Goal: Register for event/course

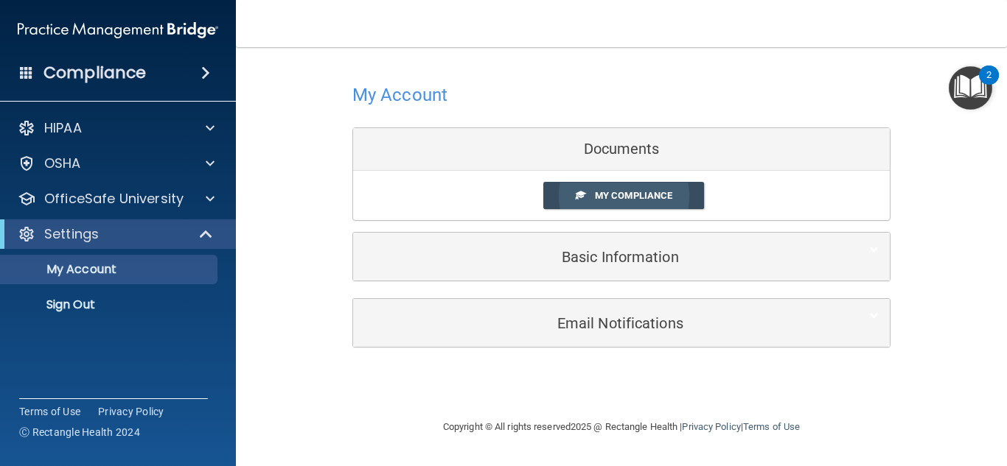
click at [681, 190] on link "My Compliance" at bounding box center [623, 195] width 161 height 27
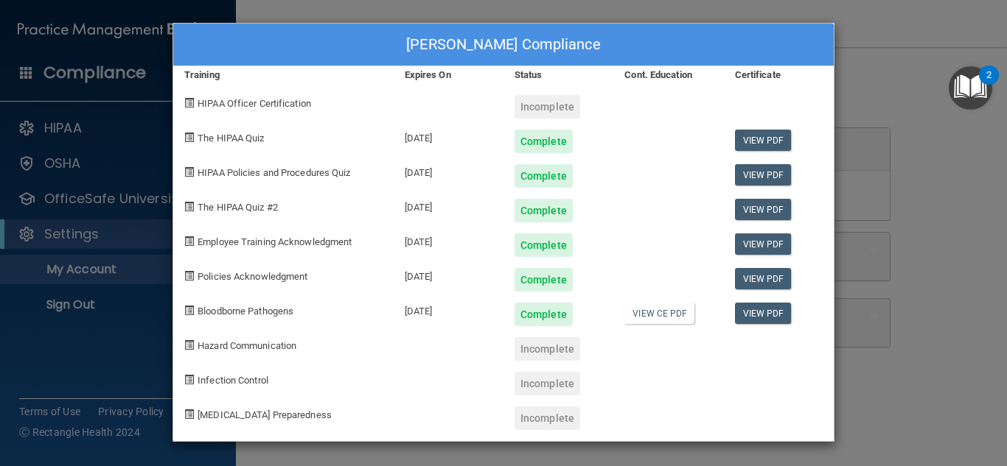
click at [893, 20] on div "Brenda Lopez's Compliance Training Expires On Status Cont. Education Certificat…" at bounding box center [503, 233] width 1007 height 466
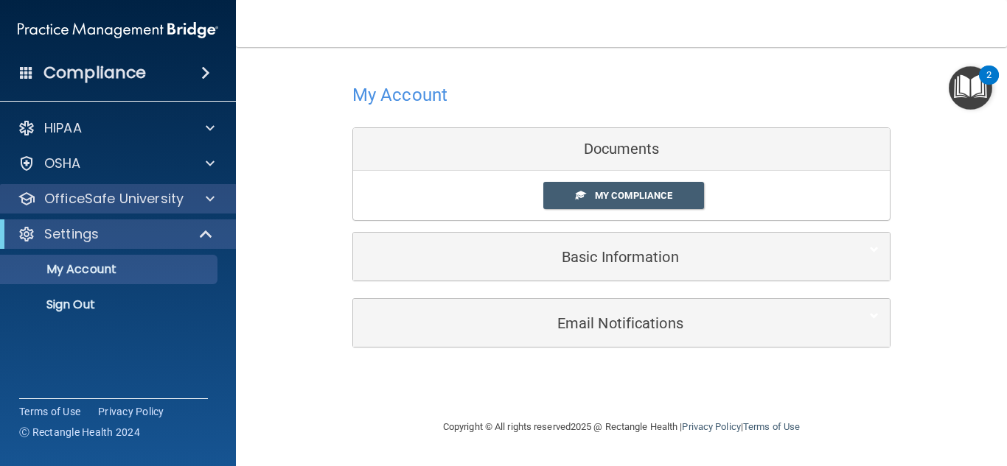
click at [160, 208] on div "OfficeSafe University" at bounding box center [118, 198] width 237 height 29
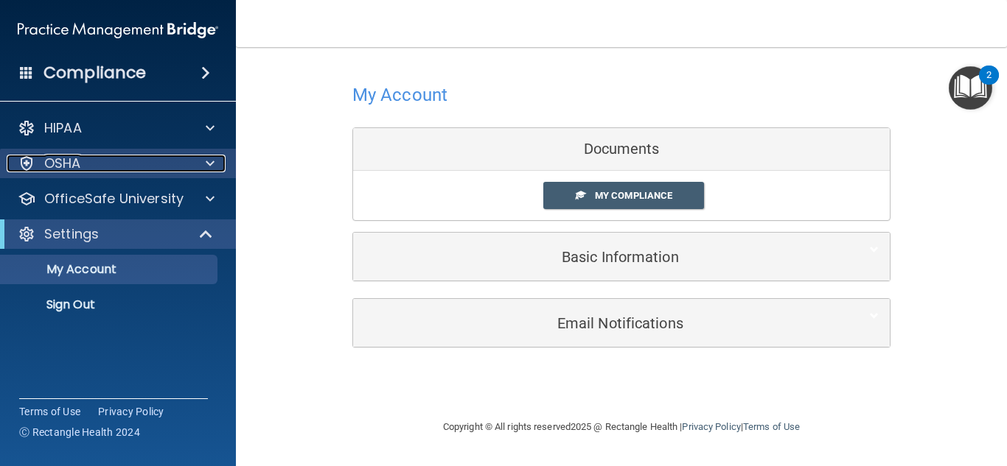
click at [162, 162] on div "OSHA" at bounding box center [98, 164] width 183 height 18
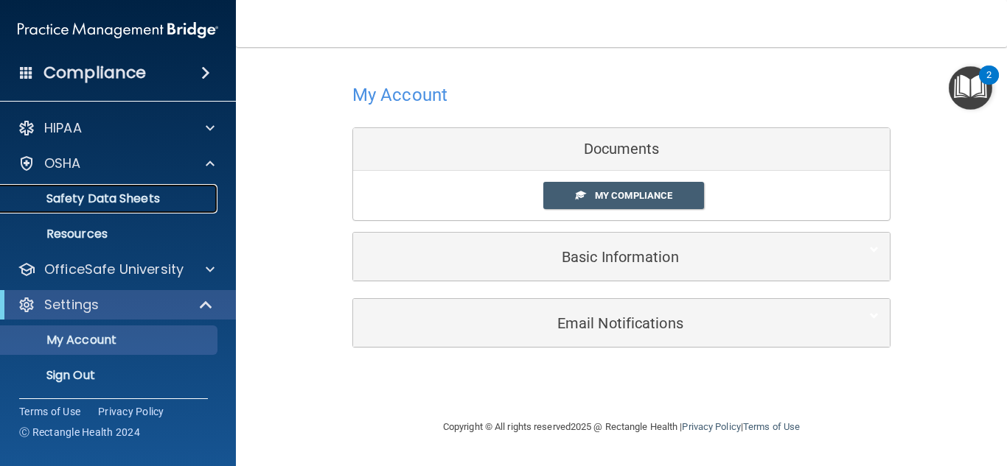
click at [147, 206] on p "Safety Data Sheets" at bounding box center [110, 199] width 201 height 15
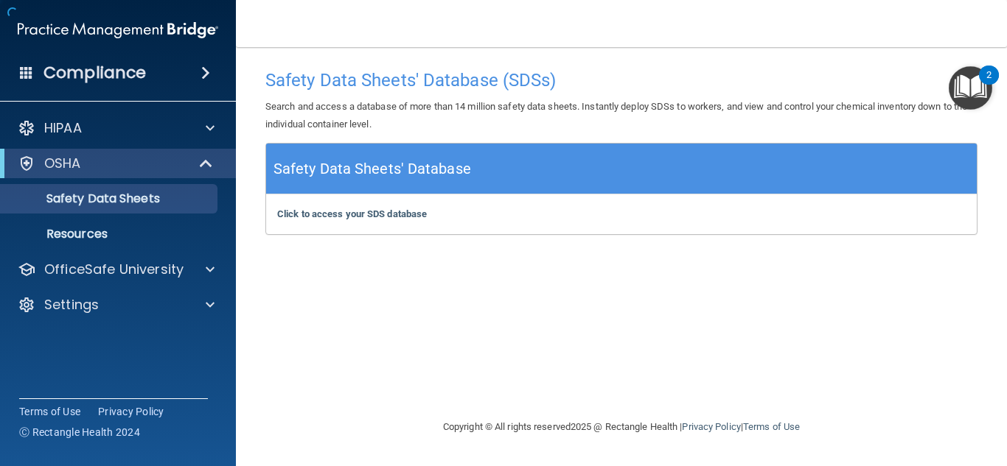
click at [163, 150] on div "OSHA" at bounding box center [118, 163] width 236 height 29
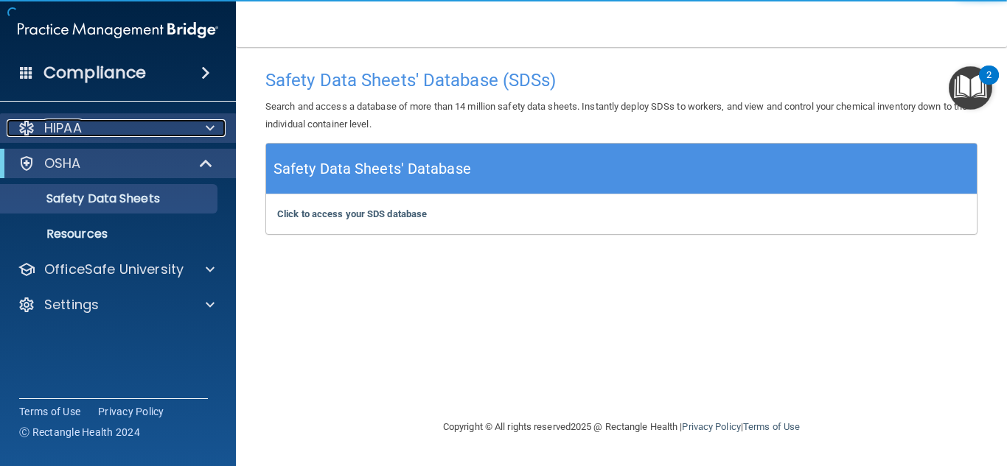
click at [167, 125] on div "HIPAA" at bounding box center [98, 128] width 183 height 18
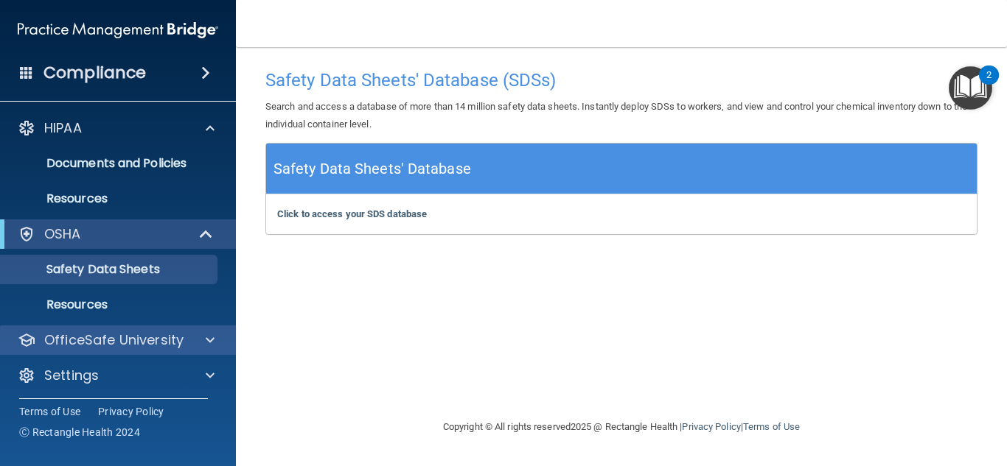
click at [135, 326] on div "OfficeSafe University" at bounding box center [118, 340] width 237 height 29
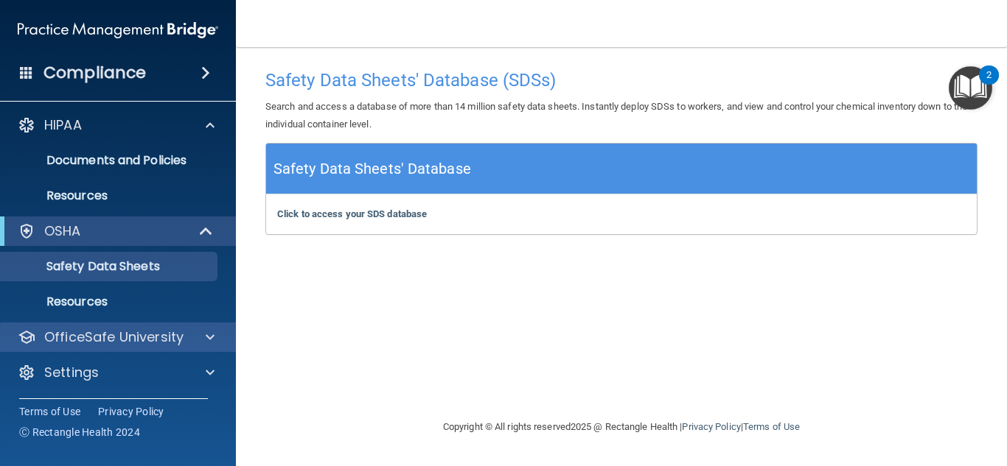
scroll to position [4, 0]
click at [134, 343] on p "OfficeSafe University" at bounding box center [113, 337] width 139 height 18
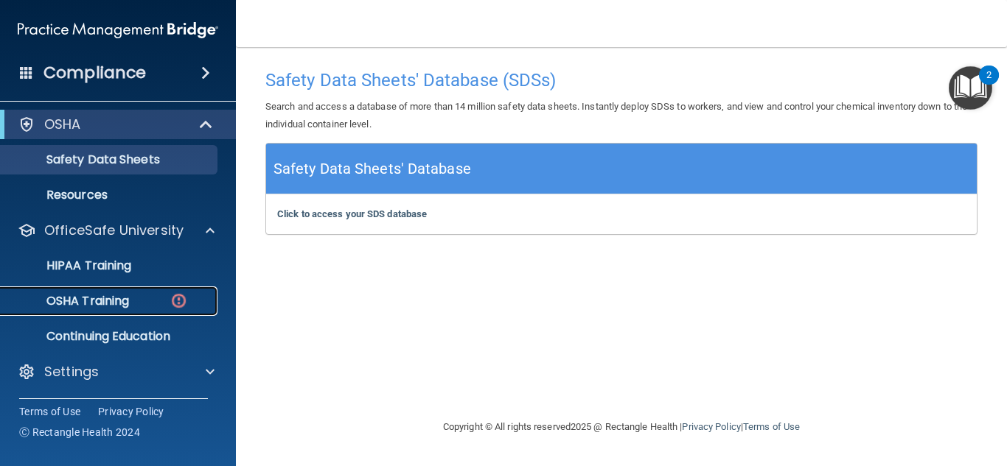
click at [133, 296] on div "OSHA Training" at bounding box center [110, 301] width 201 height 15
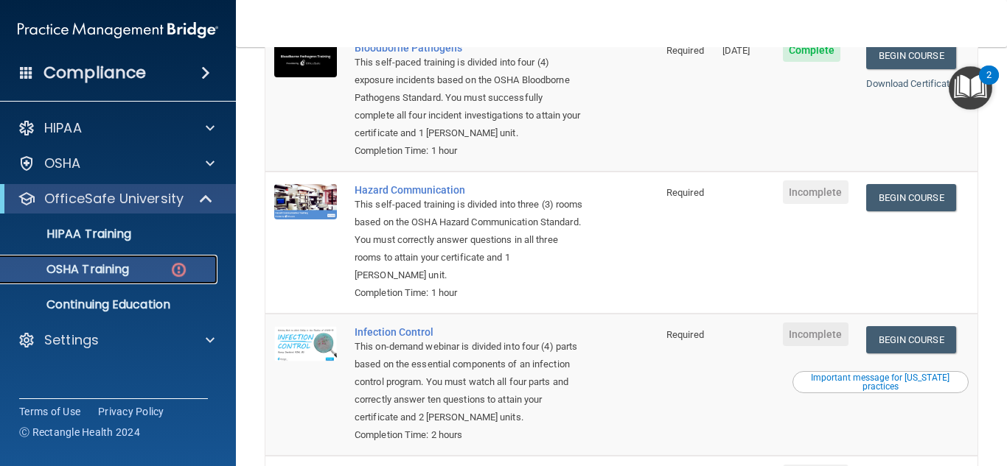
scroll to position [221, 0]
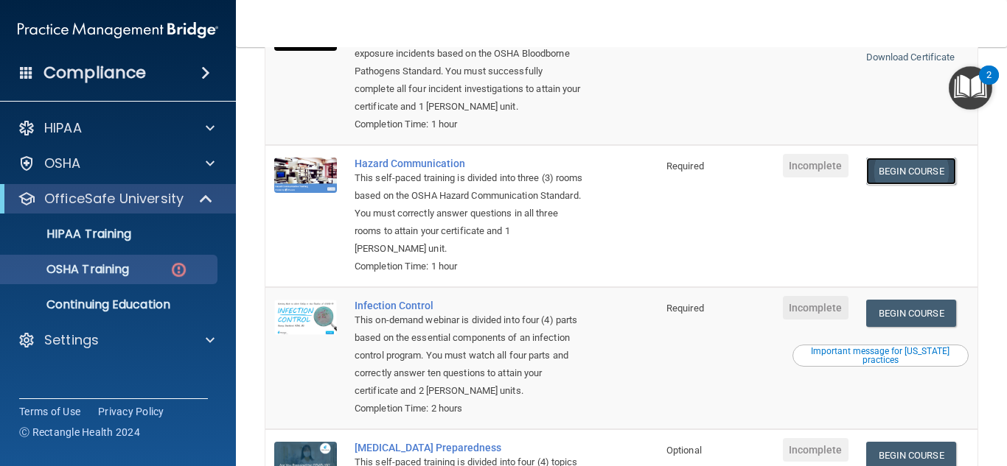
click at [898, 170] on link "Begin Course" at bounding box center [911, 171] width 90 height 27
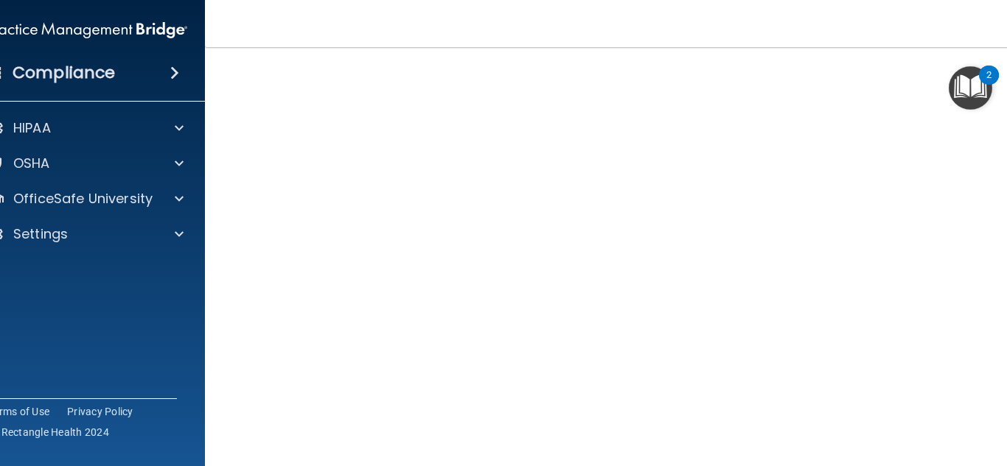
scroll to position [88, 0]
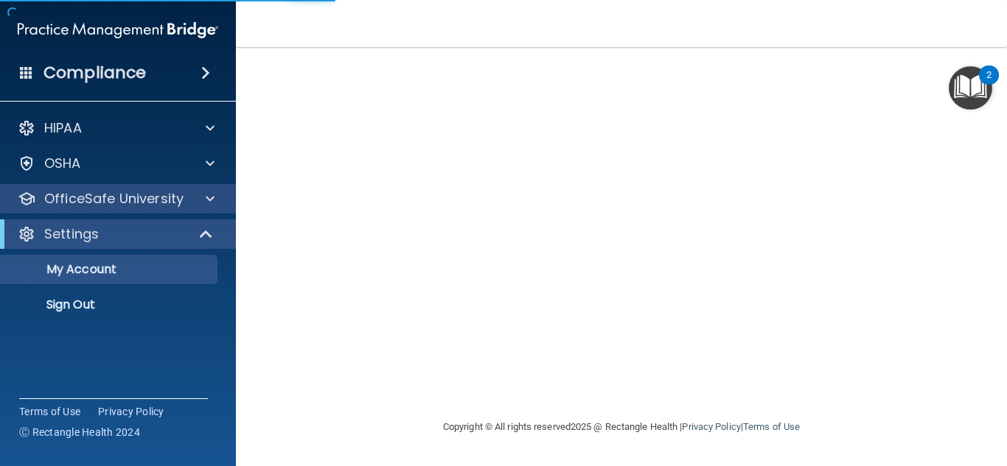
click at [167, 209] on div "OfficeSafe University" at bounding box center [118, 198] width 237 height 29
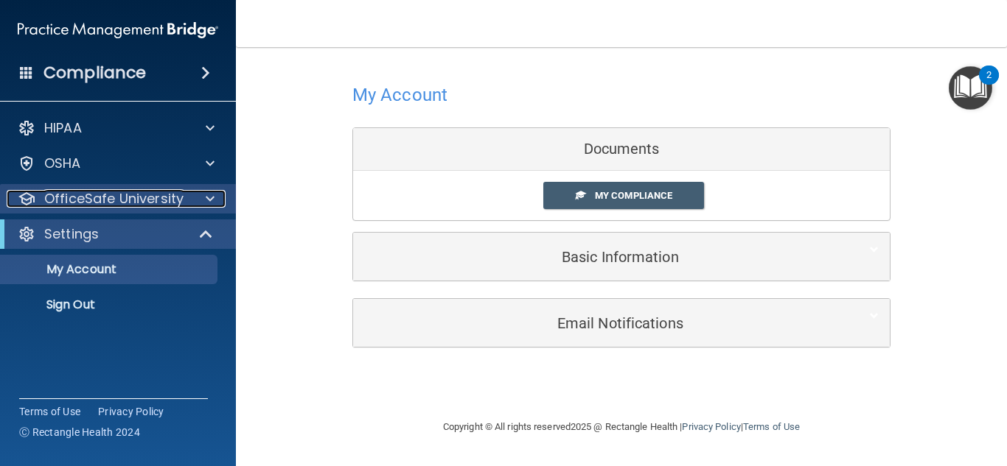
click at [163, 206] on p "OfficeSafe University" at bounding box center [113, 199] width 139 height 18
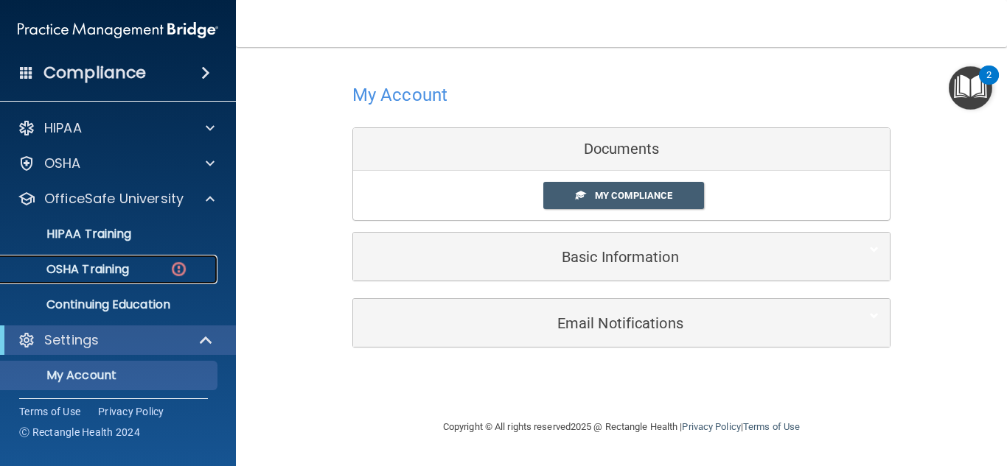
click at [109, 265] on p "OSHA Training" at bounding box center [69, 269] width 119 height 15
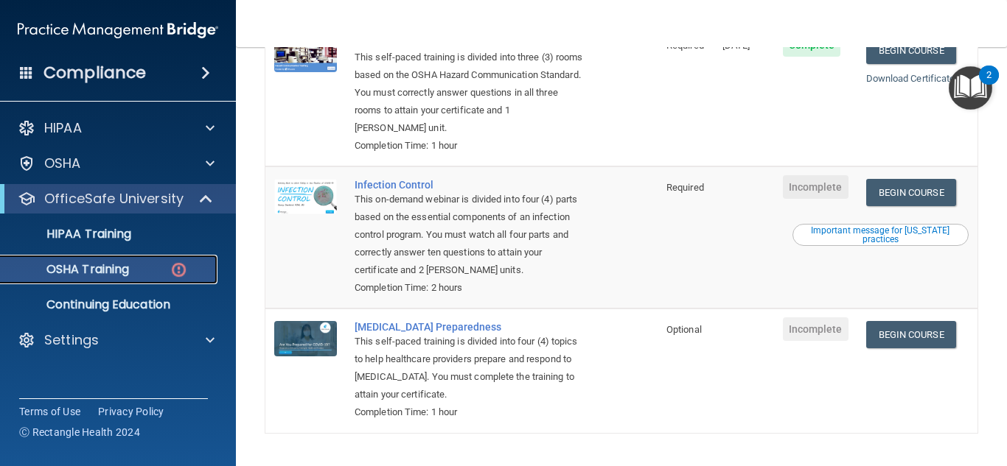
scroll to position [368, 0]
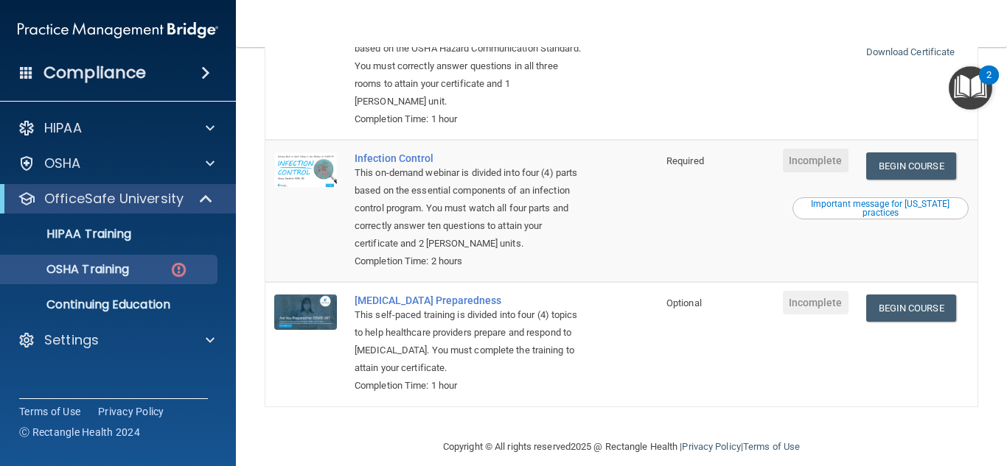
click at [816, 166] on span "Incomplete" at bounding box center [816, 161] width 66 height 24
click at [885, 162] on link "Begin Course" at bounding box center [911, 166] width 90 height 27
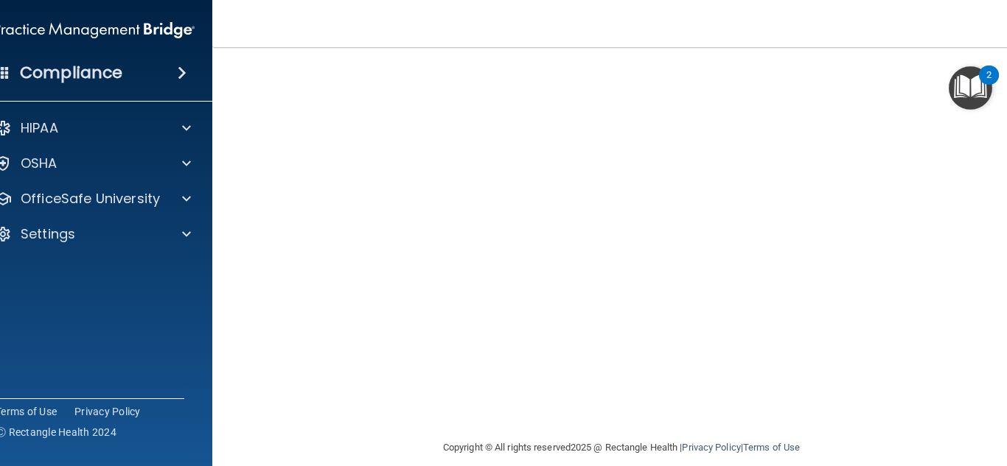
scroll to position [74, 0]
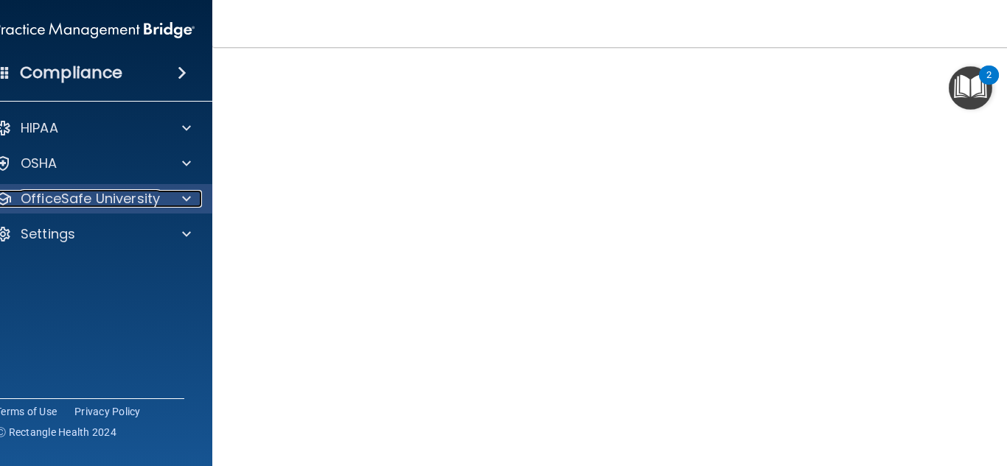
click at [69, 196] on p "OfficeSafe University" at bounding box center [90, 199] width 139 height 18
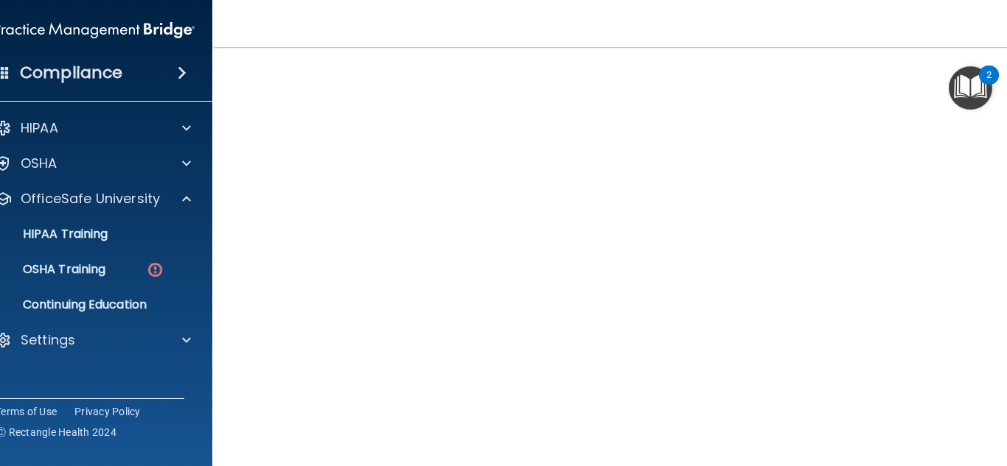
click at [136, 250] on ul "HIPAA Training OSHA Training Continuing Education" at bounding box center [95, 267] width 267 height 106
click at [129, 259] on link "OSHA Training" at bounding box center [78, 269] width 232 height 29
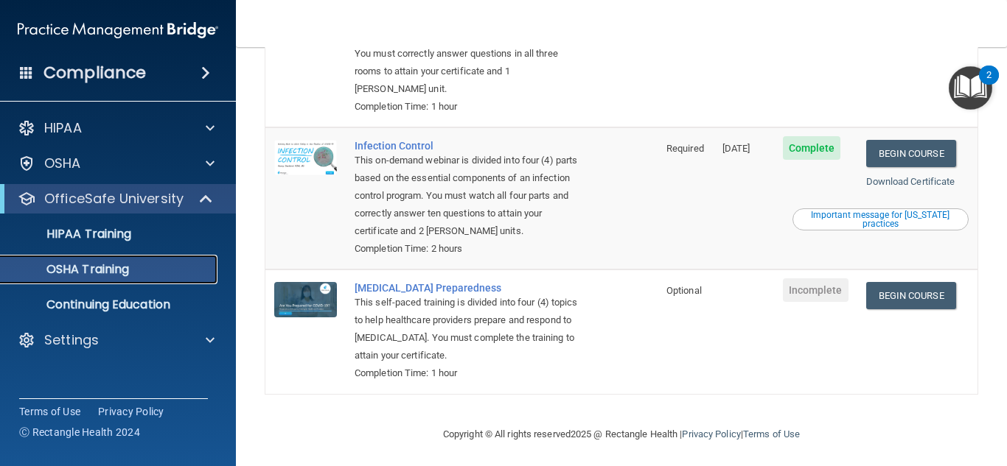
scroll to position [347, 0]
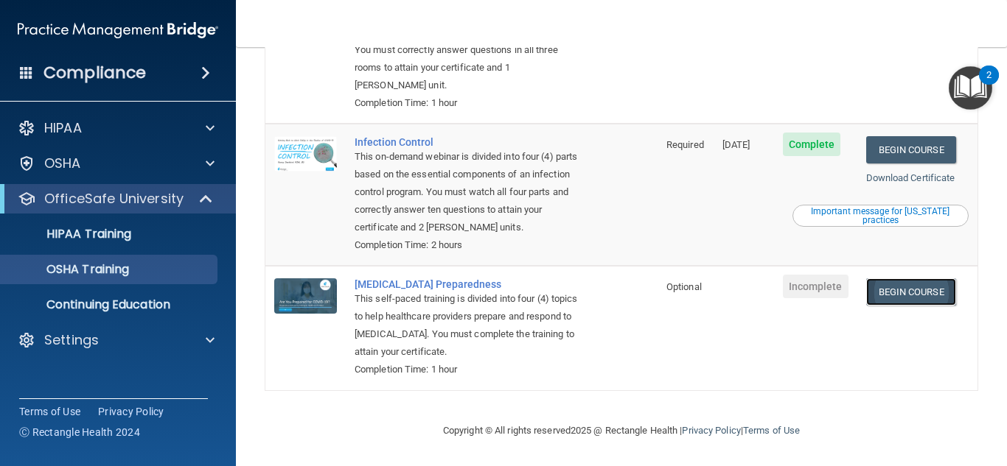
click at [890, 297] on link "Begin Course" at bounding box center [911, 292] width 90 height 27
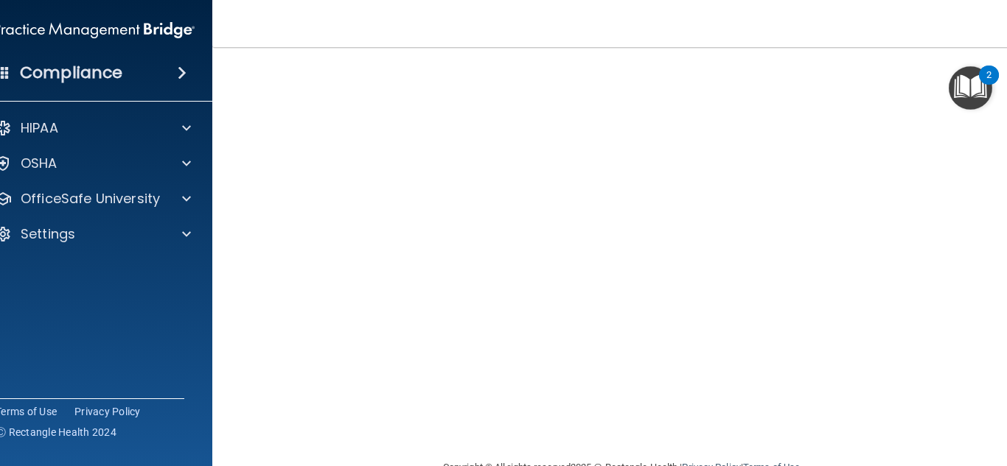
scroll to position [54, 0]
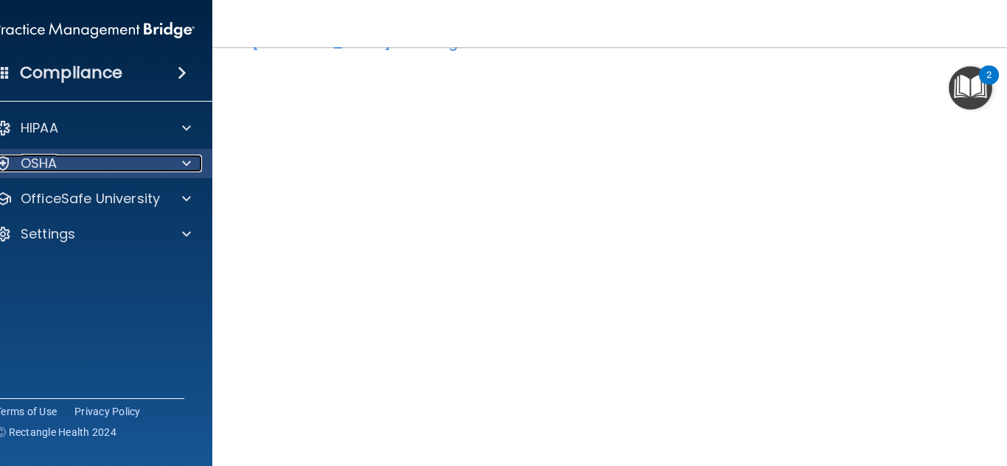
click at [92, 166] on div "OSHA" at bounding box center [74, 164] width 183 height 18
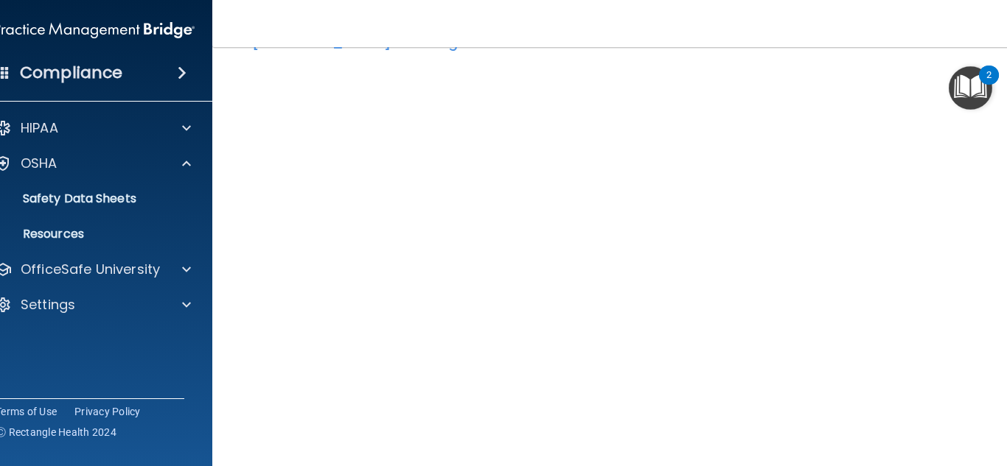
click at [51, 254] on div "HIPAA Documents and Policies Report an Incident Business Associates Emergency P…" at bounding box center [94, 220] width 237 height 224
click at [52, 265] on p "OfficeSafe University" at bounding box center [90, 270] width 139 height 18
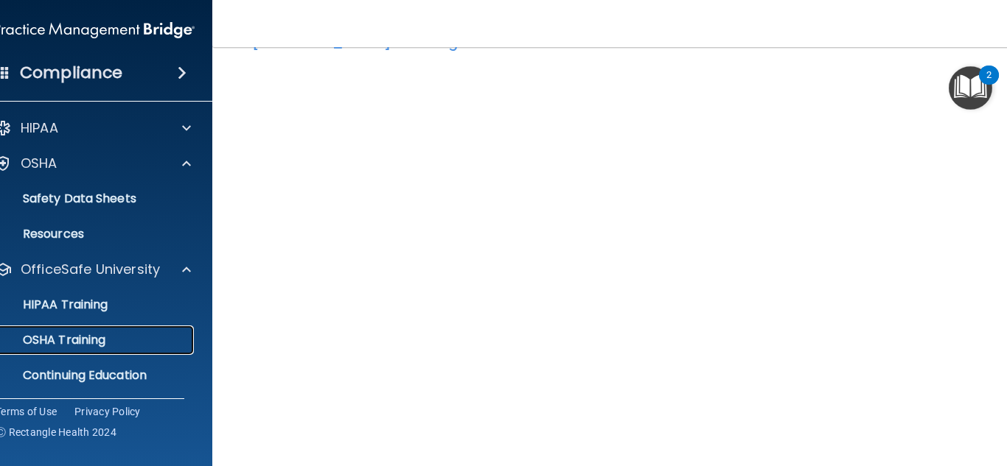
click at [69, 342] on p "OSHA Training" at bounding box center [45, 340] width 119 height 15
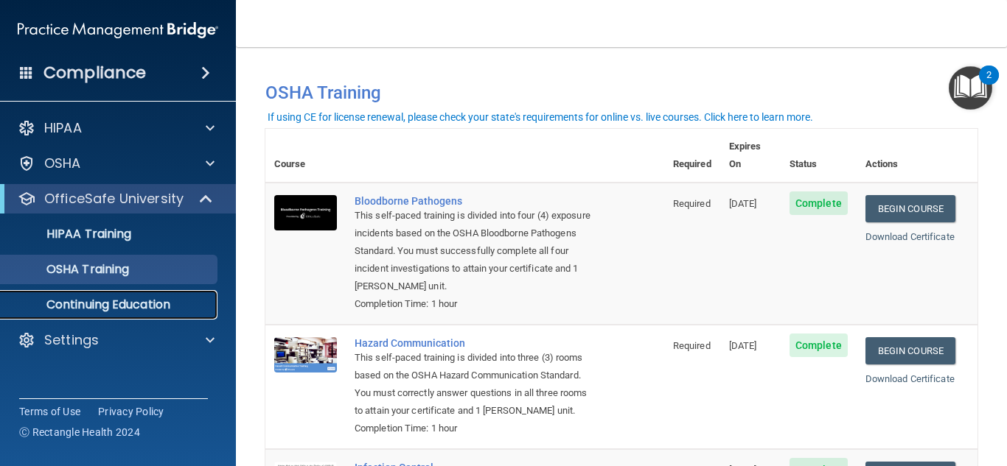
click at [91, 318] on link "Continuing Education" at bounding box center [101, 304] width 232 height 29
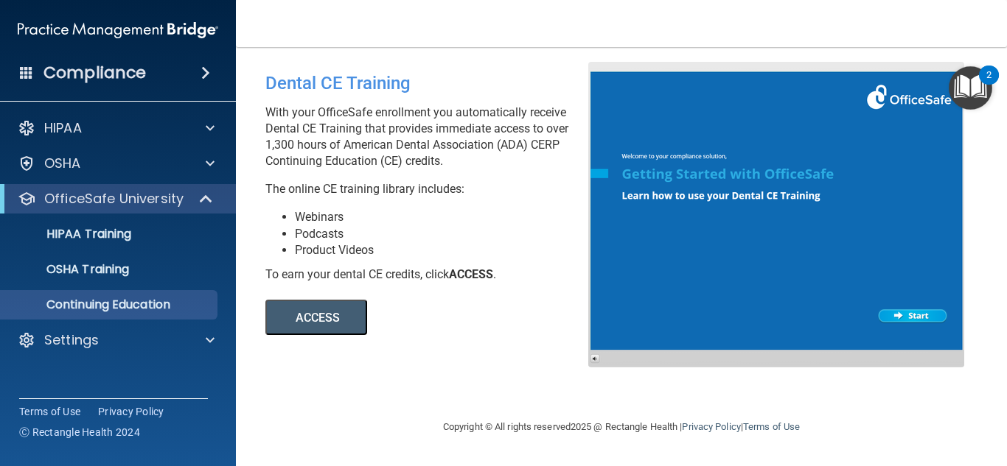
click at [316, 320] on button "ACCESS" at bounding box center [316, 317] width 102 height 35
